Goal: Task Accomplishment & Management: Use online tool/utility

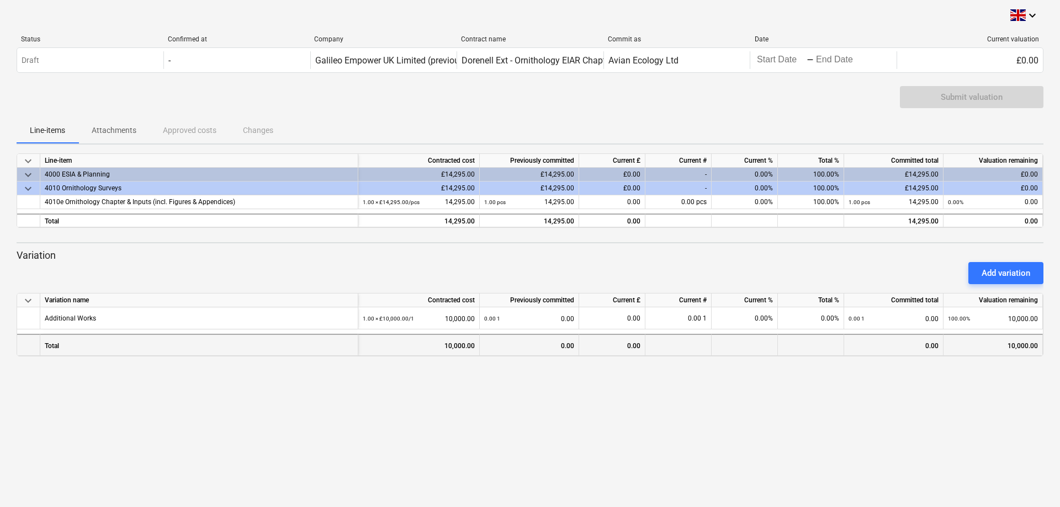
click at [612, 347] on div "0.00" at bounding box center [612, 345] width 66 height 22
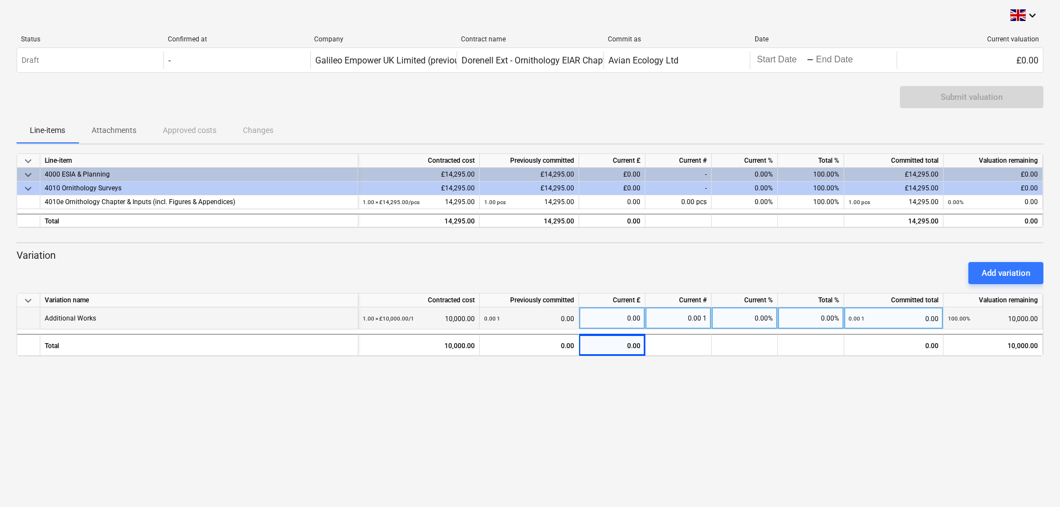
click at [608, 320] on div "0.00" at bounding box center [611, 318] width 57 height 22
type input "10000"
click at [625, 395] on div "keyboard_arrow_down Status Confirmed at Company Contract name Commit as Date Cu…" at bounding box center [530, 253] width 1060 height 507
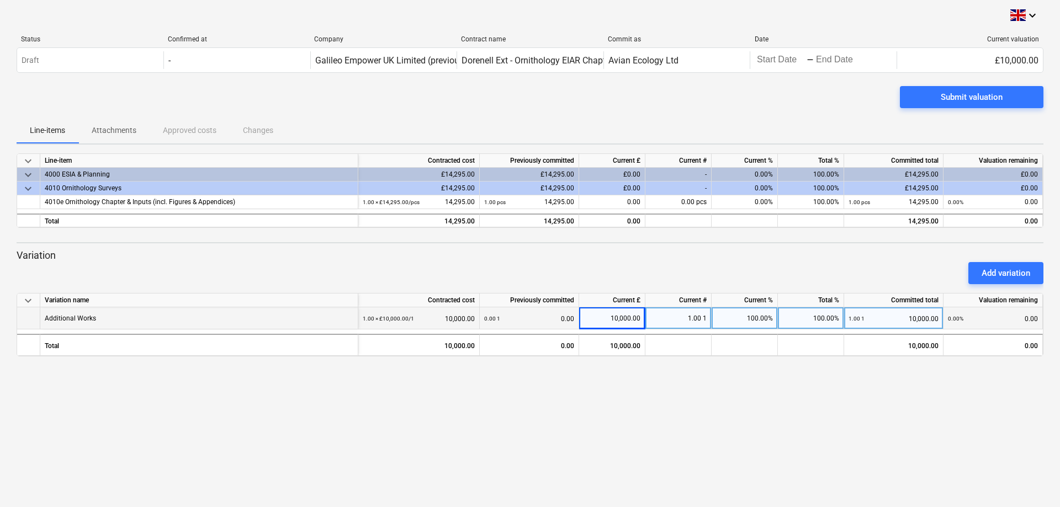
click at [626, 319] on div "10,000.00" at bounding box center [611, 318] width 57 height 22
click at [627, 318] on input "10000" at bounding box center [612, 318] width 66 height 22
type input "100000"
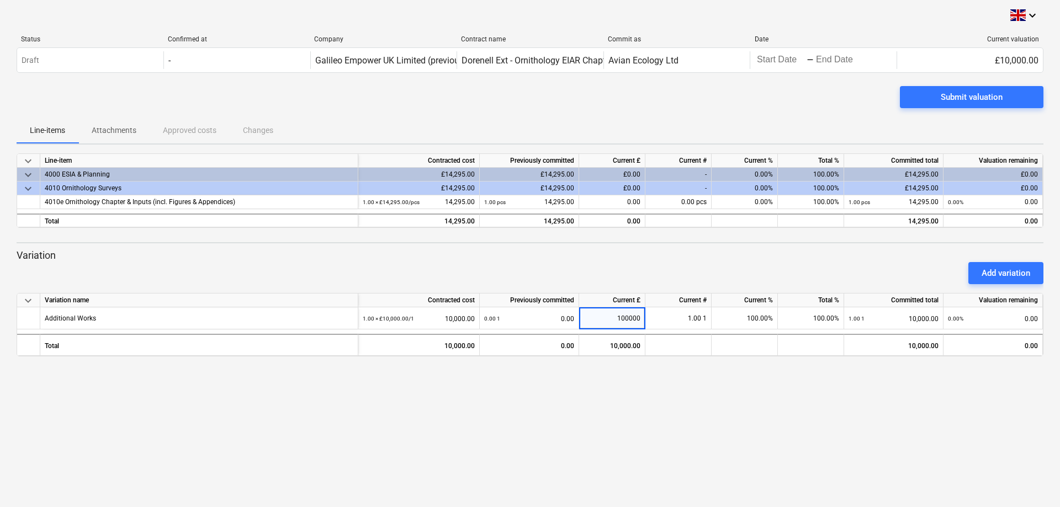
click at [638, 449] on div "keyboard_arrow_down Status Confirmed at Company Contract name Commit as Date Cu…" at bounding box center [530, 253] width 1060 height 507
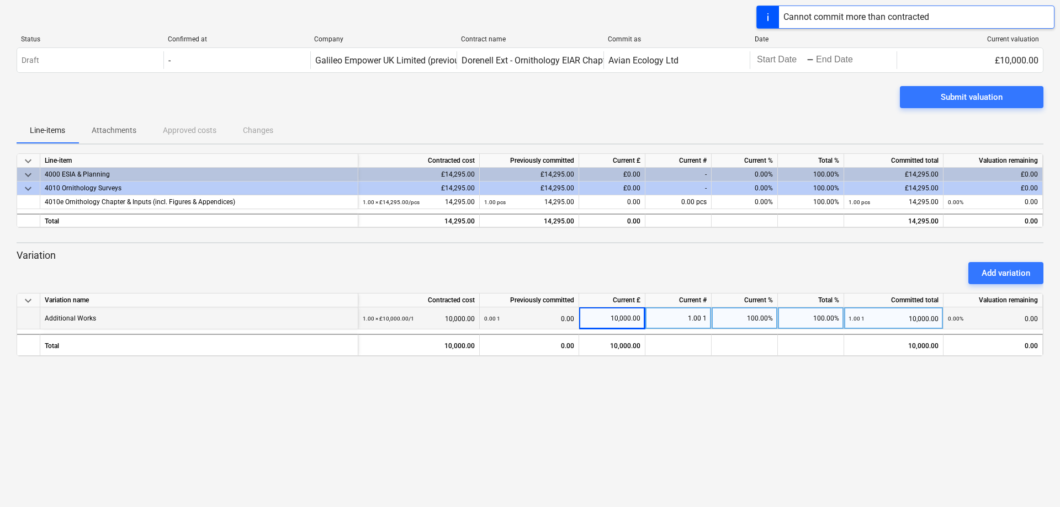
click at [621, 315] on div "10,000.00" at bounding box center [611, 318] width 57 height 22
click at [640, 320] on input "10000" at bounding box center [612, 318] width 66 height 22
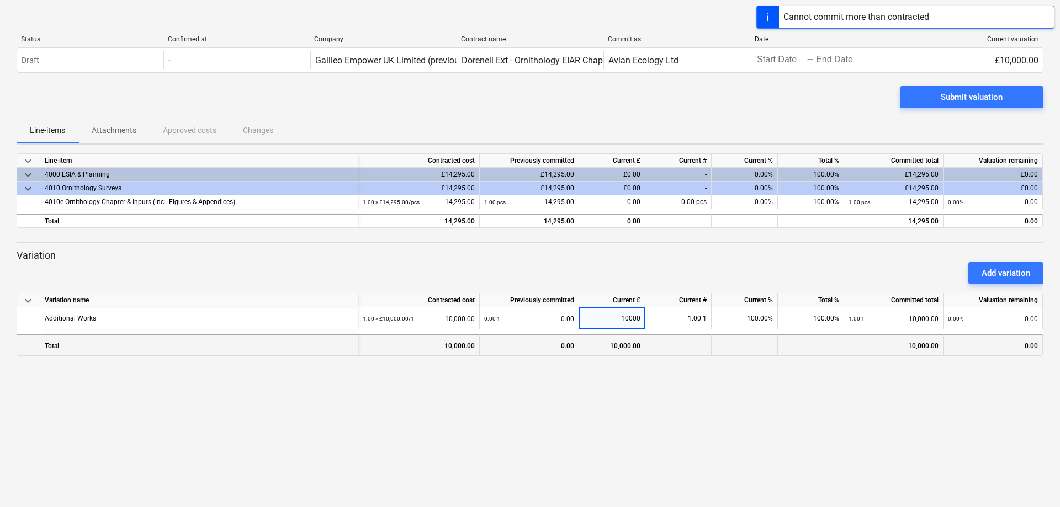
type input "1000"
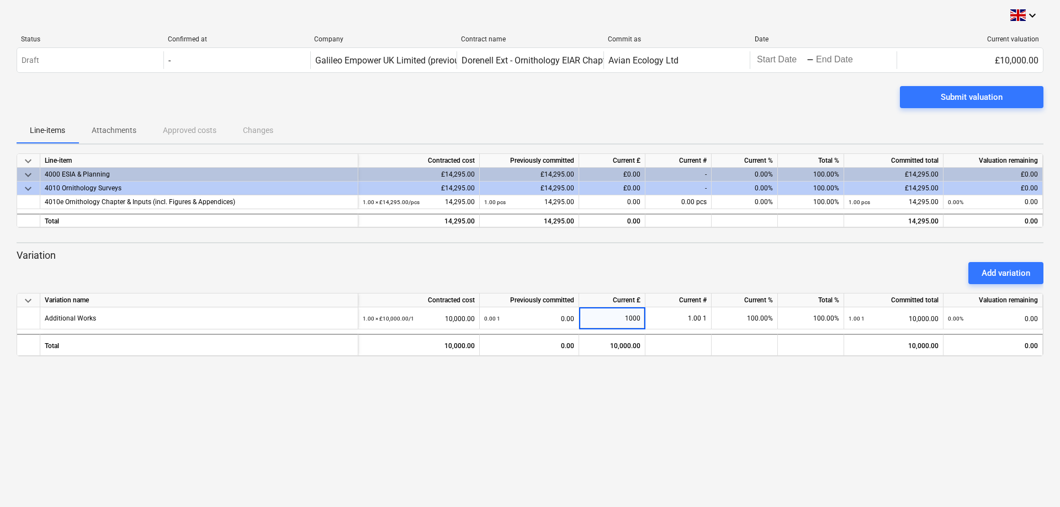
click at [564, 442] on div "keyboard_arrow_down Status Confirmed at Company Contract name Commit as Date Cu…" at bounding box center [530, 253] width 1060 height 507
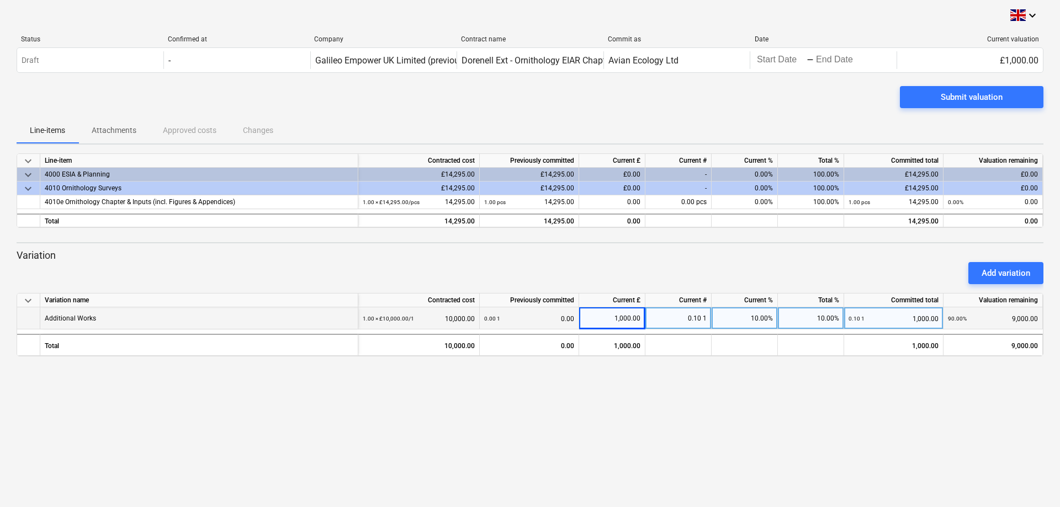
click at [624, 315] on div "1,000.00" at bounding box center [611, 318] width 57 height 22
click at [632, 321] on input "1000" at bounding box center [612, 318] width 66 height 22
type input "10000"
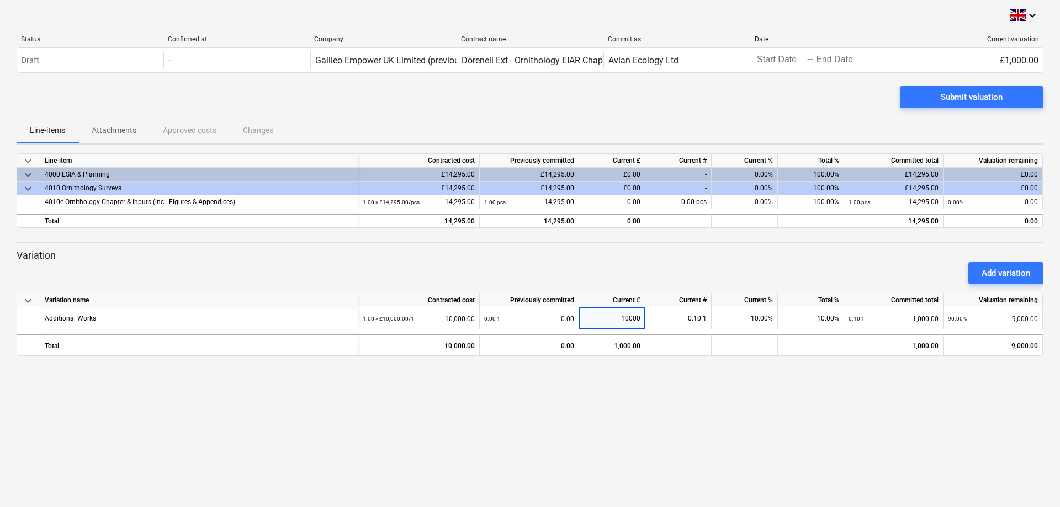
click at [614, 358] on div "keyboard_arrow_down Status Confirmed at Company Contract name Commit as Date Cu…" at bounding box center [530, 253] width 1060 height 507
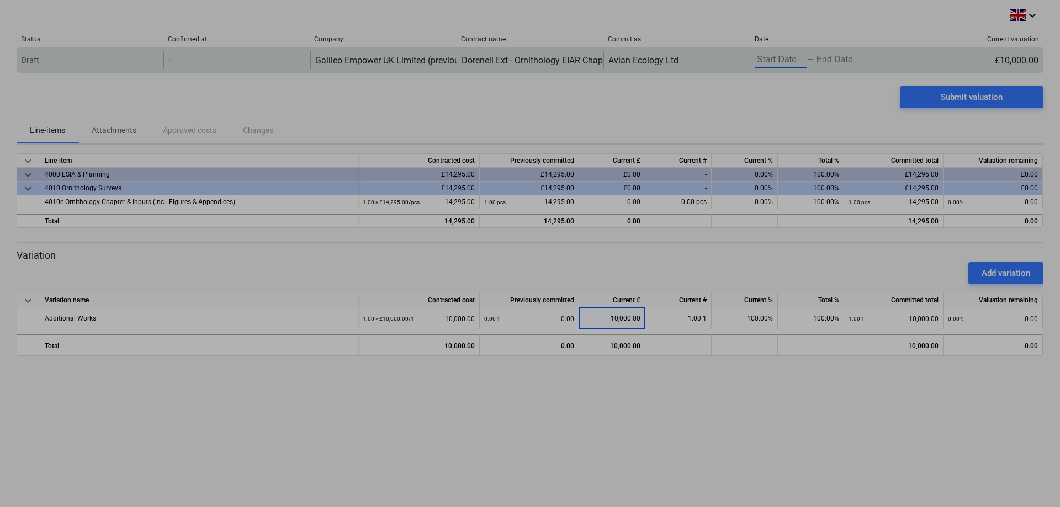
click at [787, 55] on body "keyboard_arrow_down Status Confirmed at Company Contract name Commit as Date Cu…" at bounding box center [530, 253] width 1060 height 507
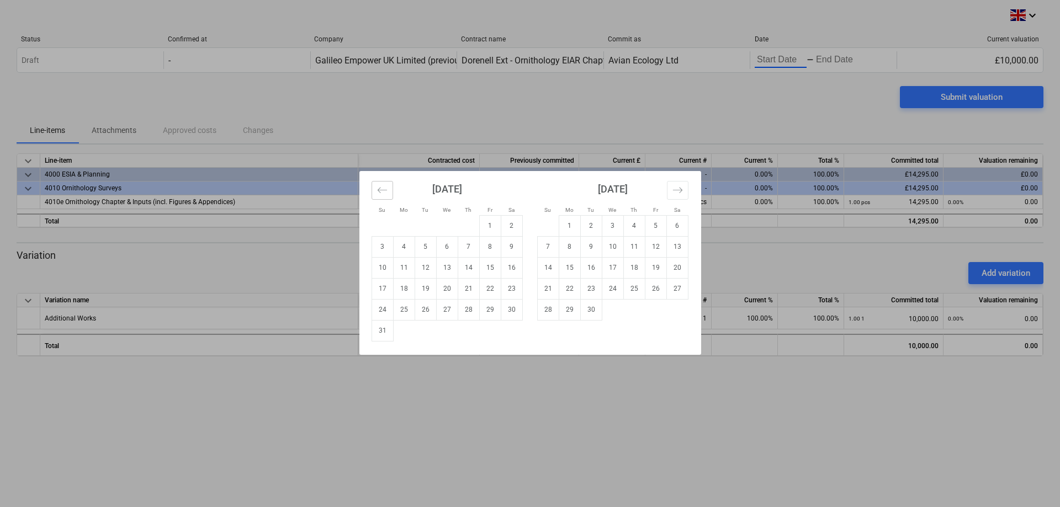
click at [388, 189] on button "Move backward to switch to the previous month." at bounding box center [382, 190] width 22 height 19
click at [419, 222] on td "1" at bounding box center [426, 225] width 22 height 21
type input "[DATE]"
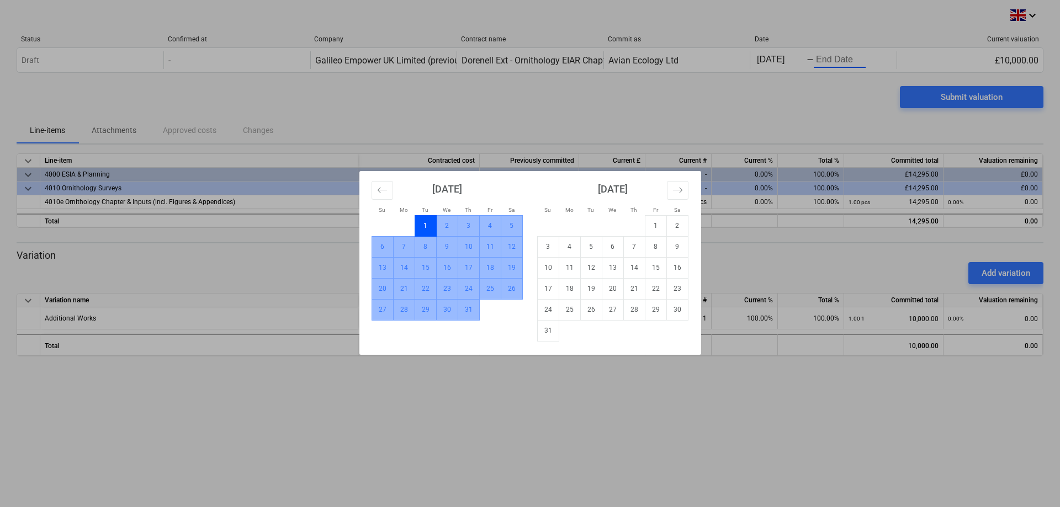
click at [470, 311] on td "31" at bounding box center [469, 309] width 22 height 21
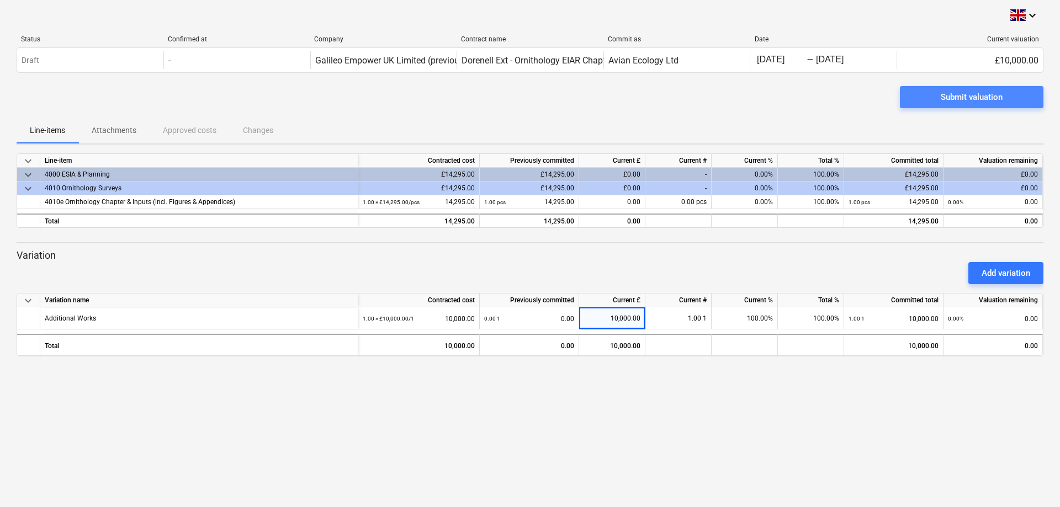
click at [932, 96] on span "Submit valuation" at bounding box center [971, 97] width 117 height 14
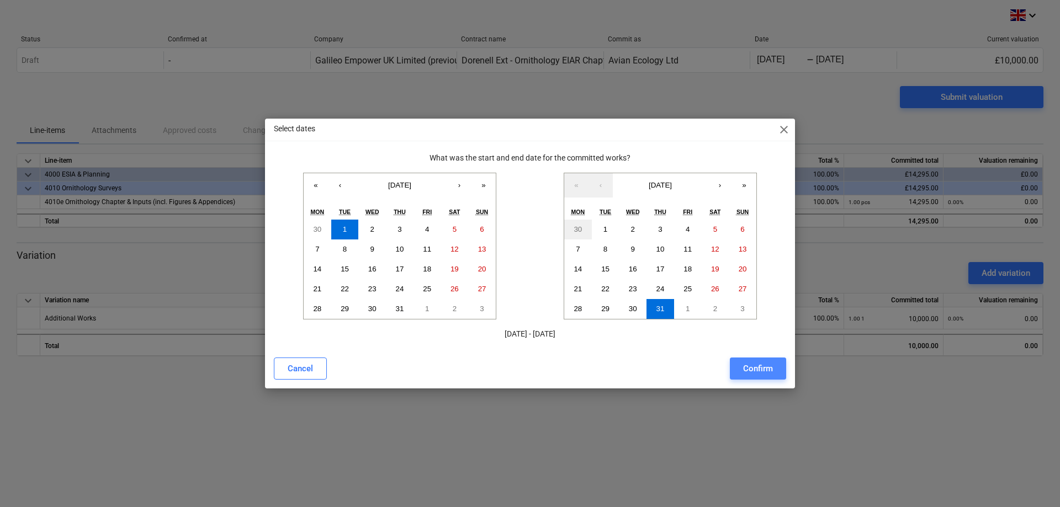
click at [766, 370] on div "Confirm" at bounding box center [758, 369] width 30 height 14
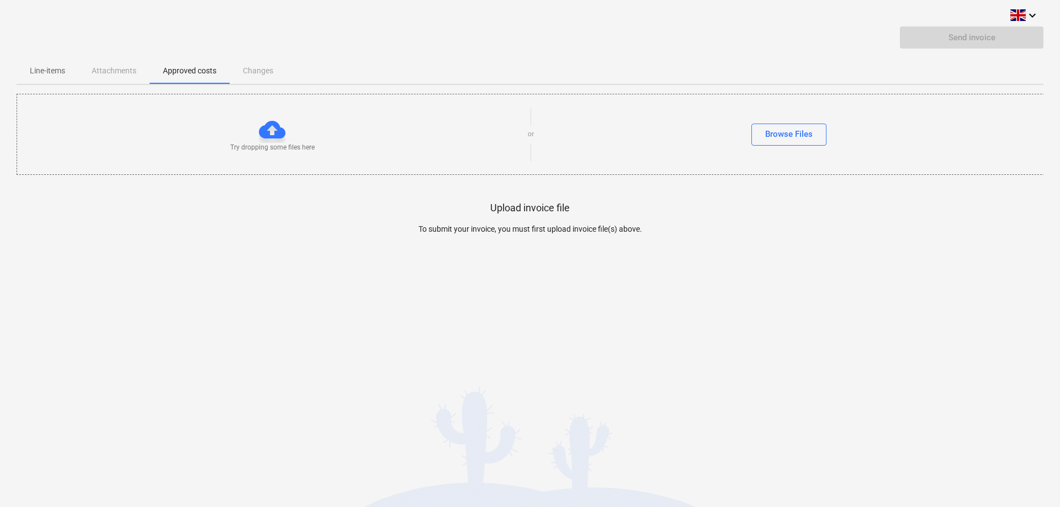
click at [36, 63] on span "Line-items" at bounding box center [48, 71] width 62 height 18
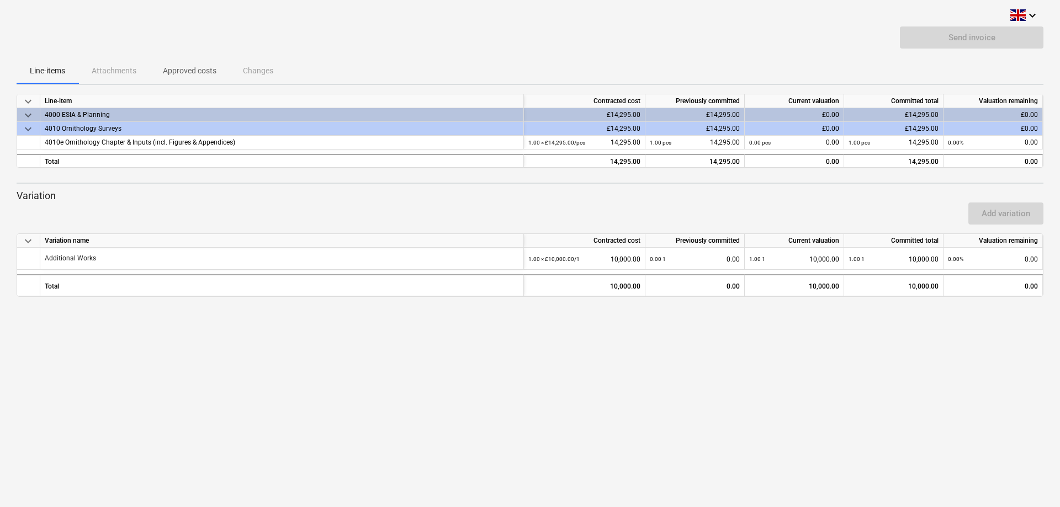
click at [163, 77] on span "Approved costs" at bounding box center [190, 71] width 80 height 18
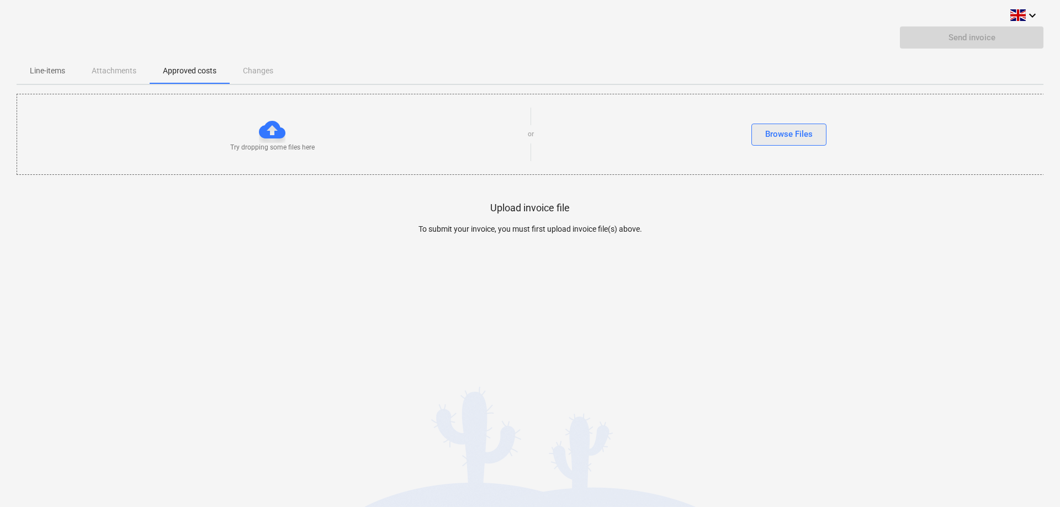
click at [772, 135] on div "Browse Files" at bounding box center [788, 134] width 47 height 14
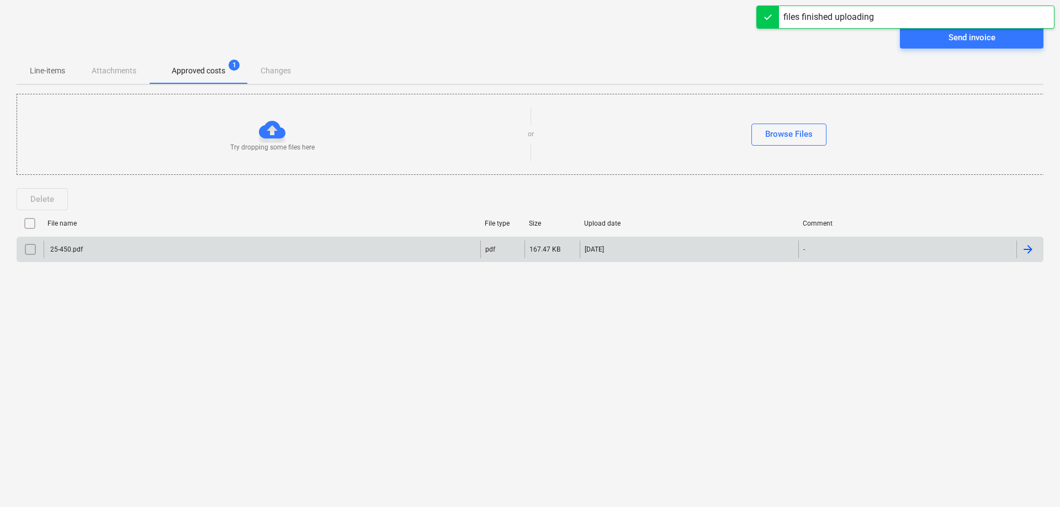
click at [75, 249] on div "25-450.pdf" at bounding box center [66, 250] width 34 height 8
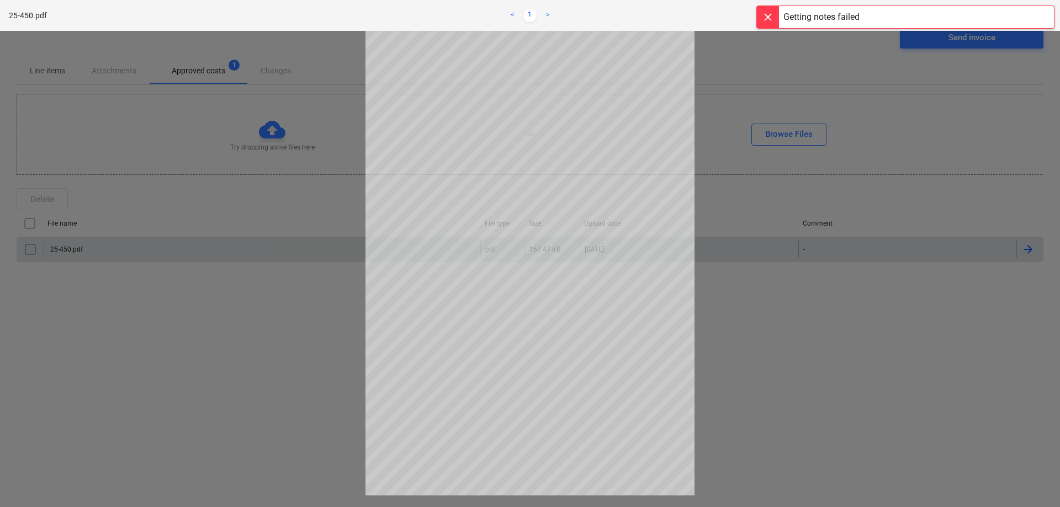
click at [792, 386] on div at bounding box center [530, 269] width 1060 height 476
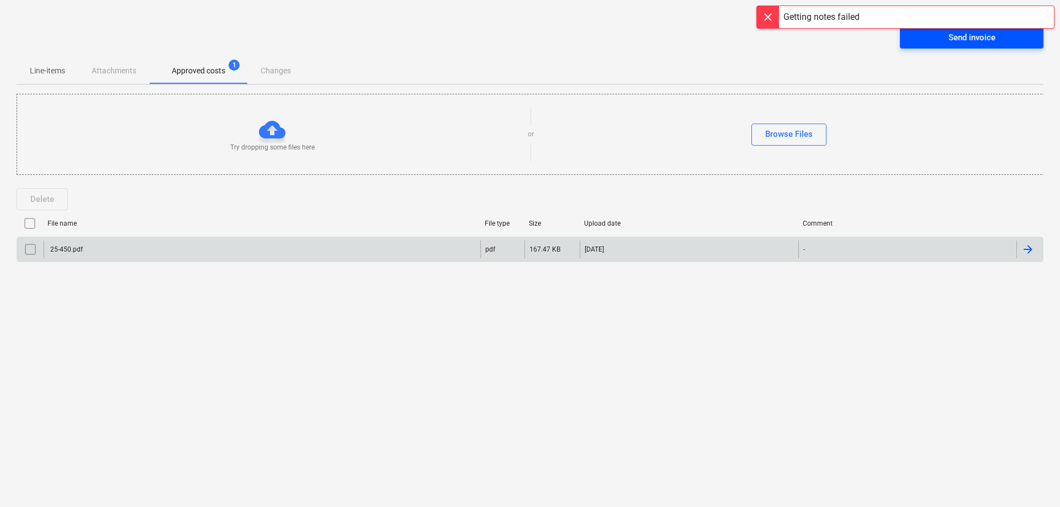
click at [938, 35] on span "Send invoice" at bounding box center [971, 37] width 117 height 14
